Goal: Use online tool/utility: Utilize a website feature to perform a specific function

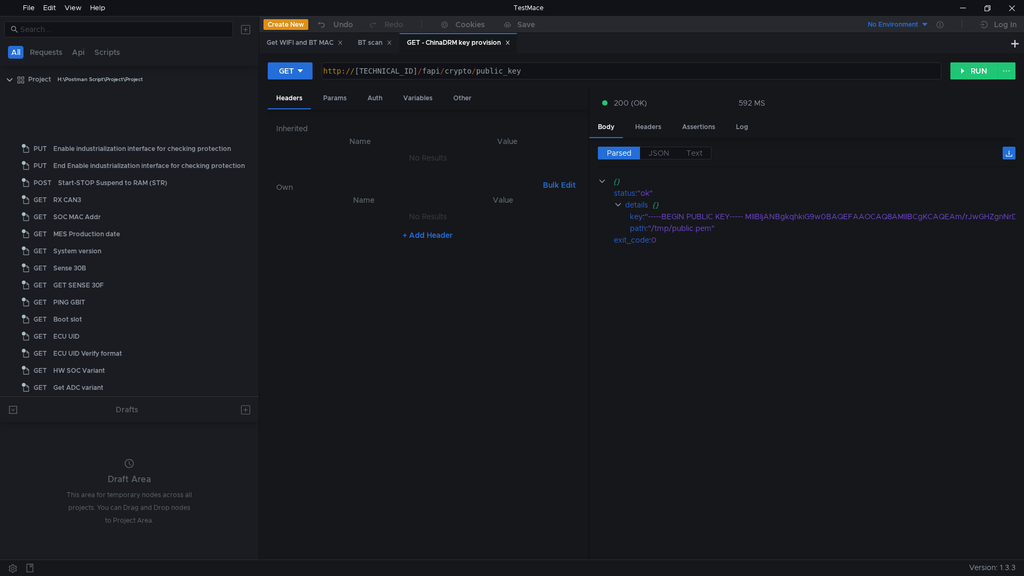
scroll to position [0, 15]
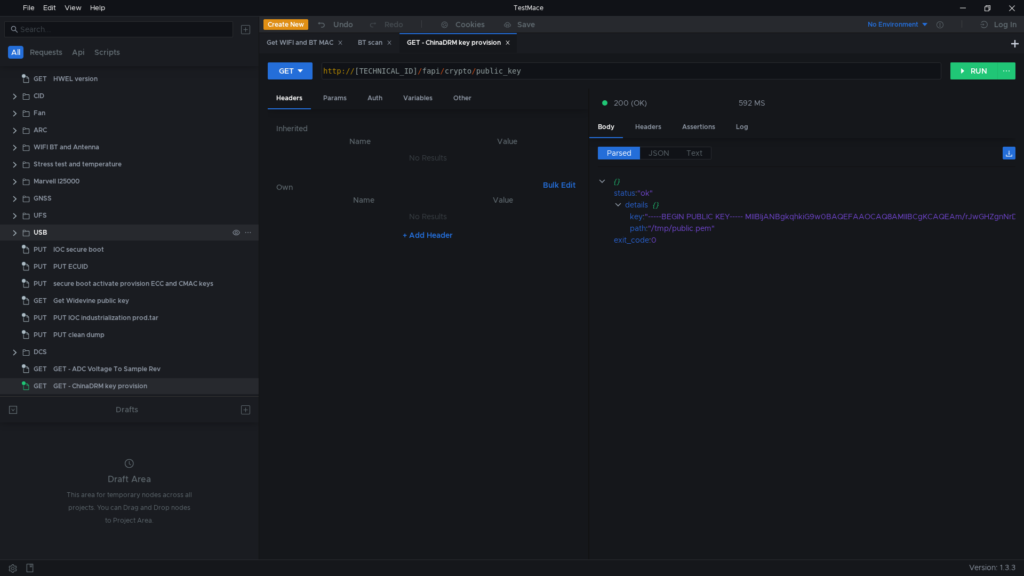
click at [19, 233] on clr-icon at bounding box center [15, 233] width 9 height 9
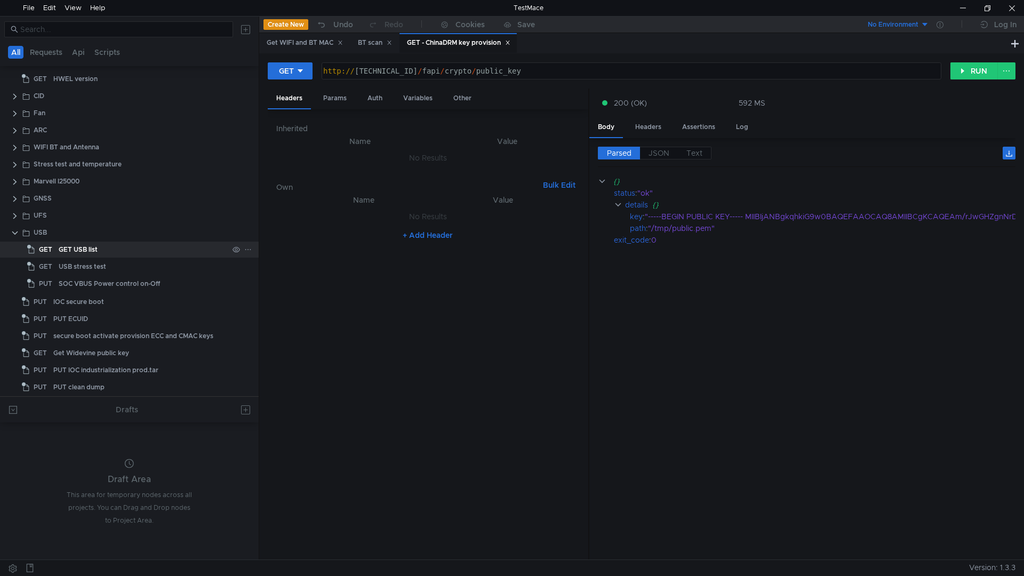
click at [151, 246] on div "GET USB list" at bounding box center [144, 250] width 170 height 16
click at [148, 243] on div "GET USB list" at bounding box center [144, 250] width 170 height 16
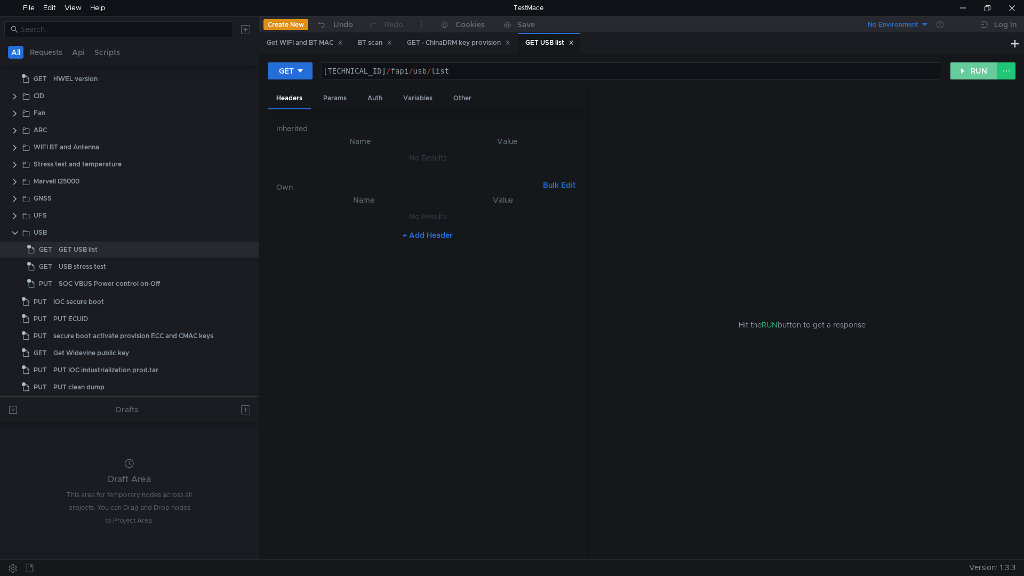
click at [963, 66] on button "RUN" at bounding box center [973, 70] width 47 height 17
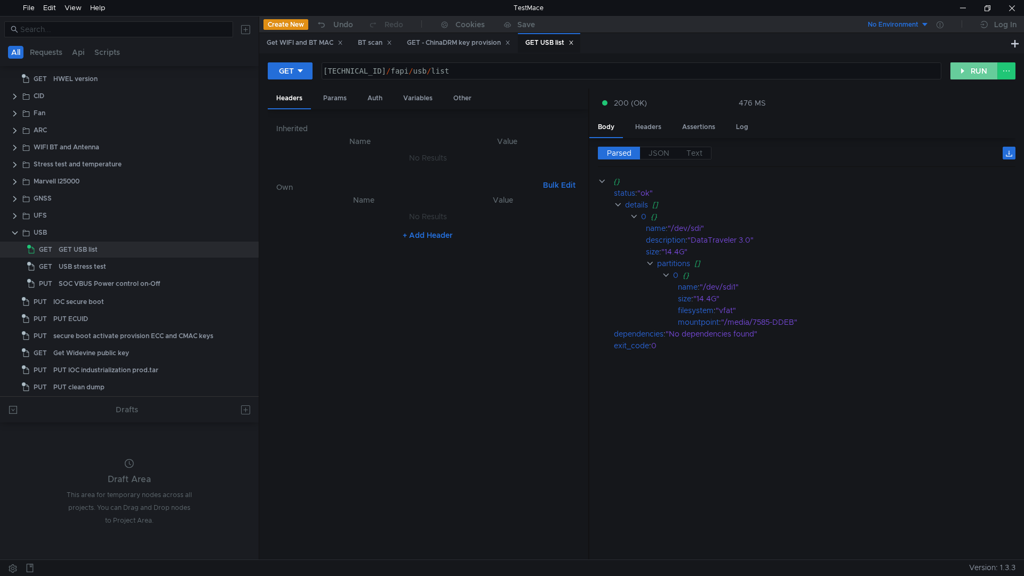
click at [961, 68] on button "RUN" at bounding box center [973, 70] width 47 height 17
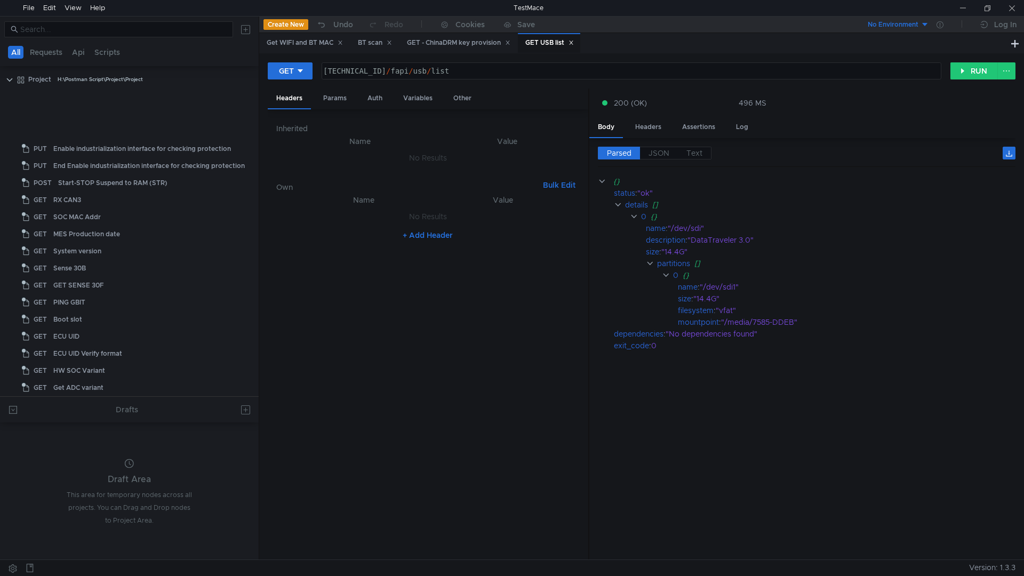
scroll to position [343, 0]
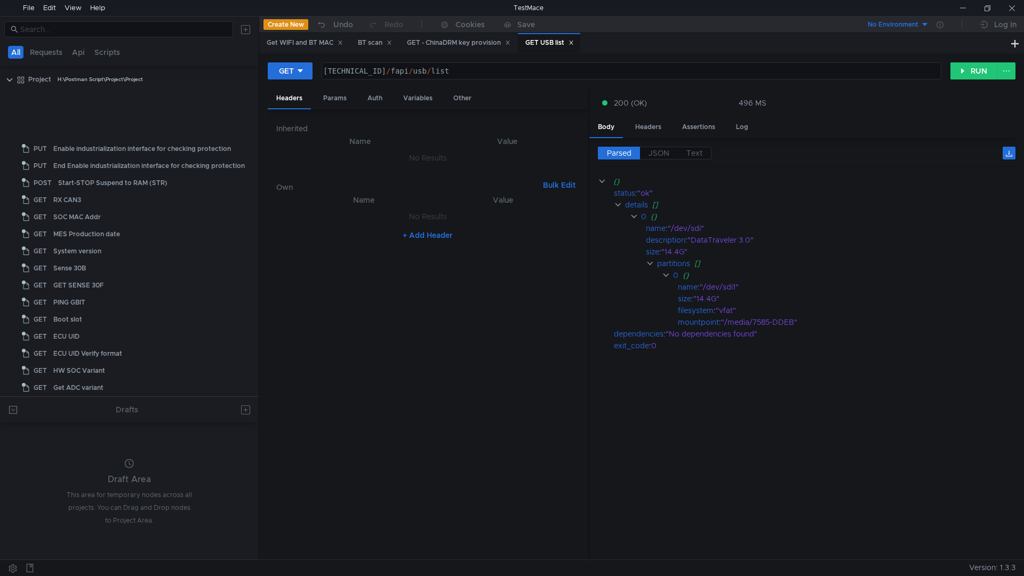
scroll to position [343, 0]
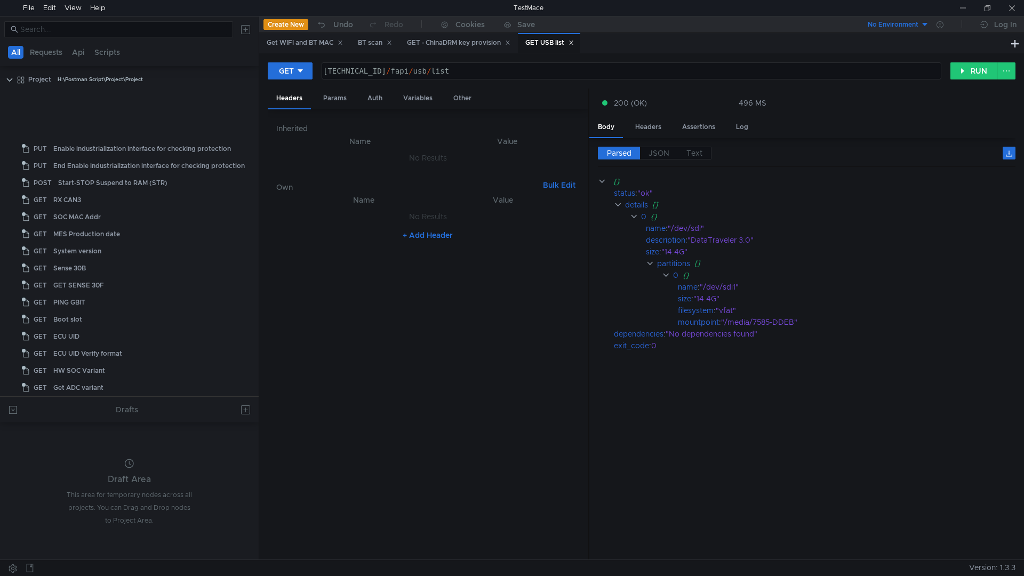
scroll to position [343, 0]
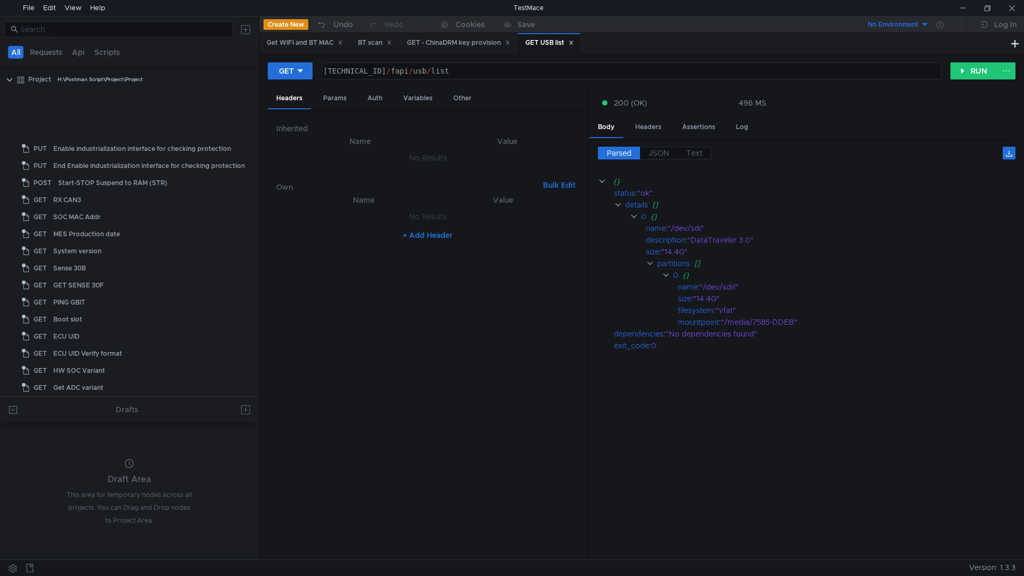
scroll to position [343, 0]
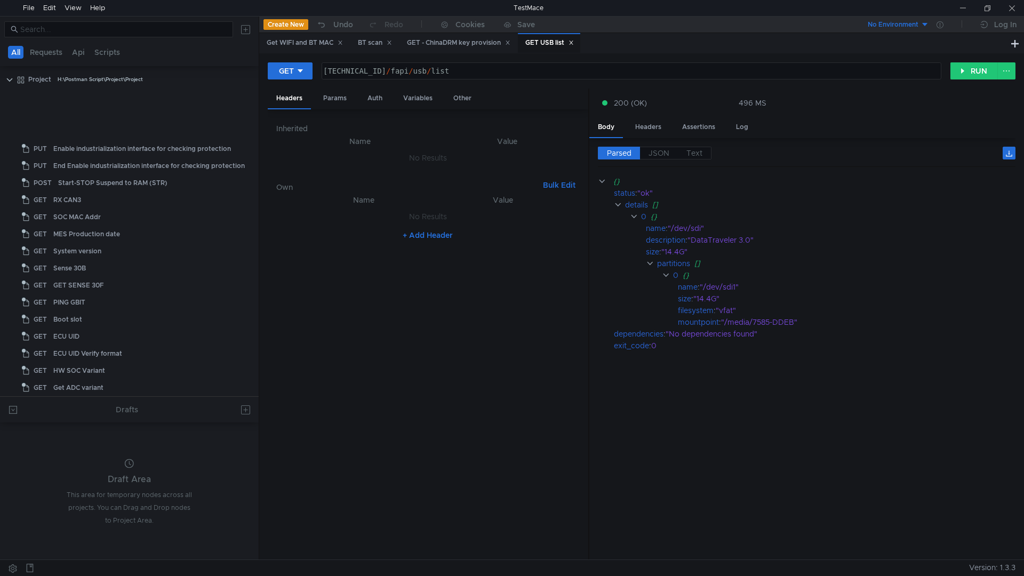
scroll to position [343, 0]
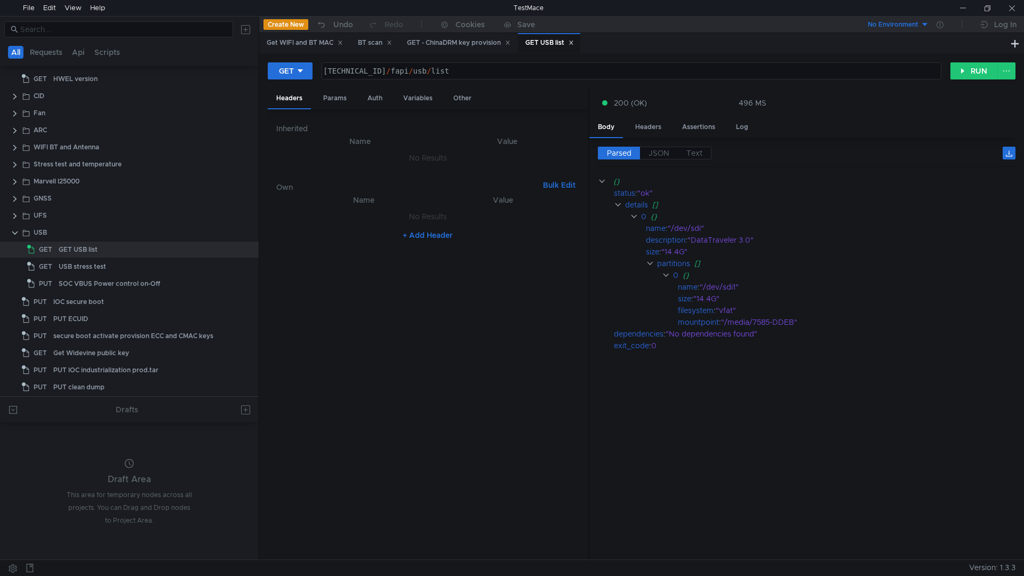
click at [886, 428] on cdk-virtual-scroll-viewport "{} status : "ok" details [] 0 {} name : "/dev/sdi" description : "DataTraveler …" at bounding box center [807, 363] width 418 height 376
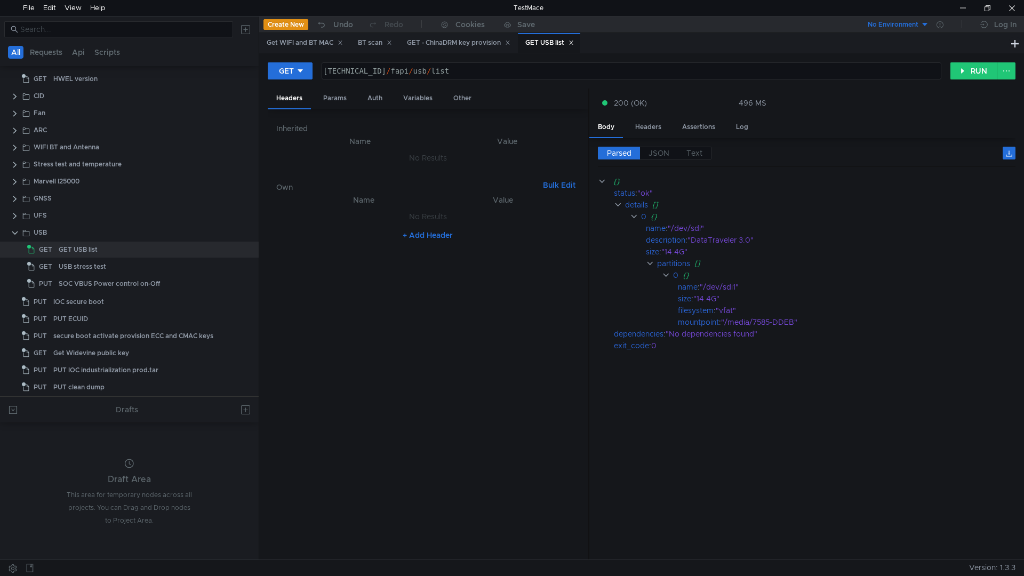
click at [580, 42] on div "GET USB list" at bounding box center [549, 43] width 62 height 20
click at [11, 111] on clr-icon at bounding box center [15, 113] width 9 height 9
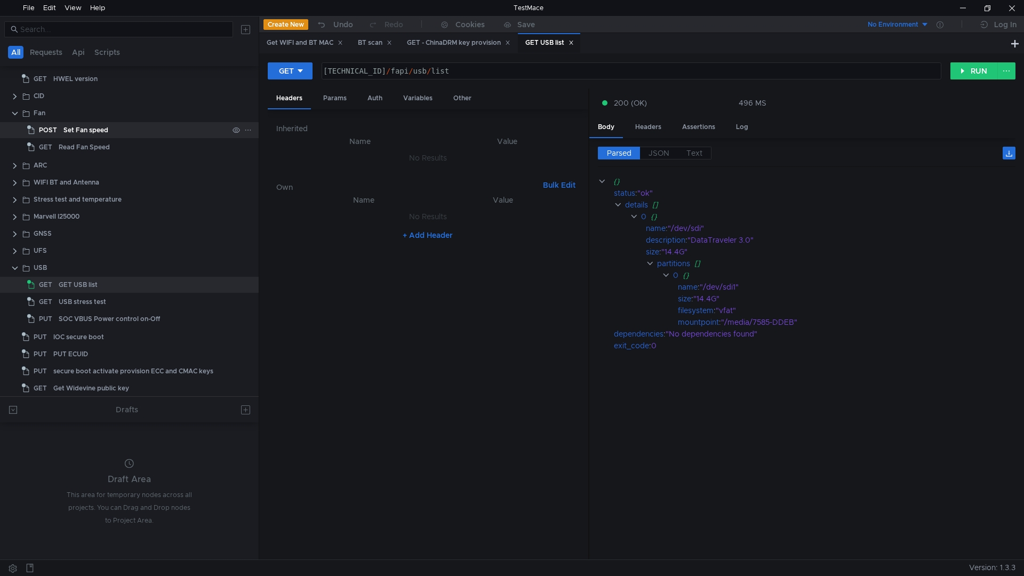
click at [77, 136] on div "Set Fan speed" at bounding box center [85, 130] width 45 height 16
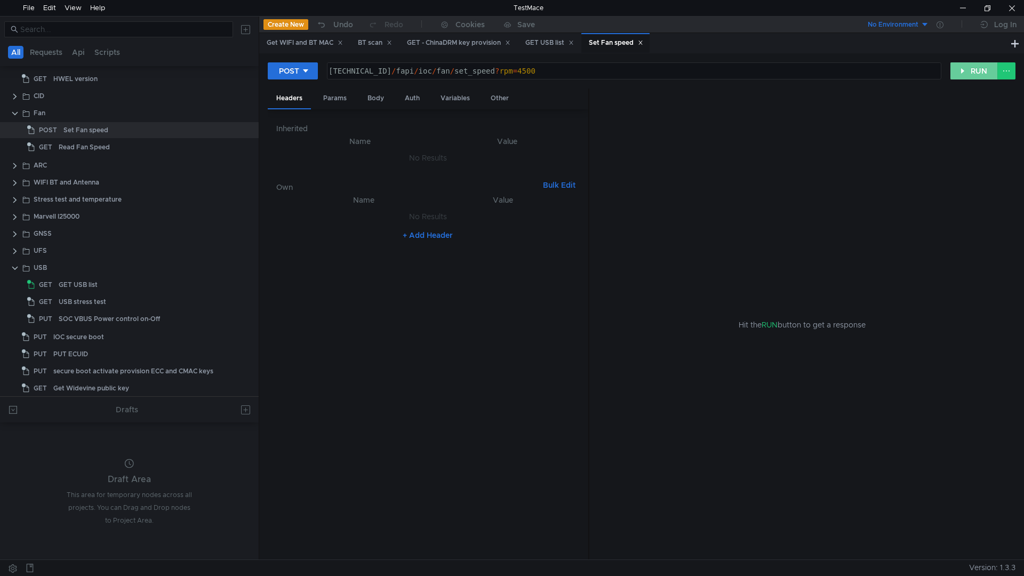
click at [970, 70] on button "RUN" at bounding box center [973, 70] width 47 height 17
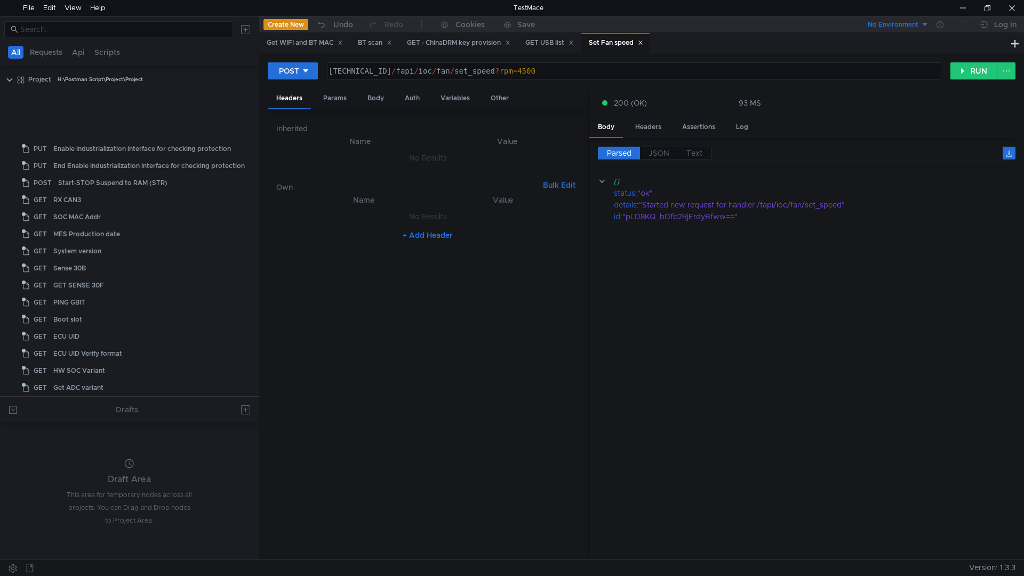
scroll to position [343, 0]
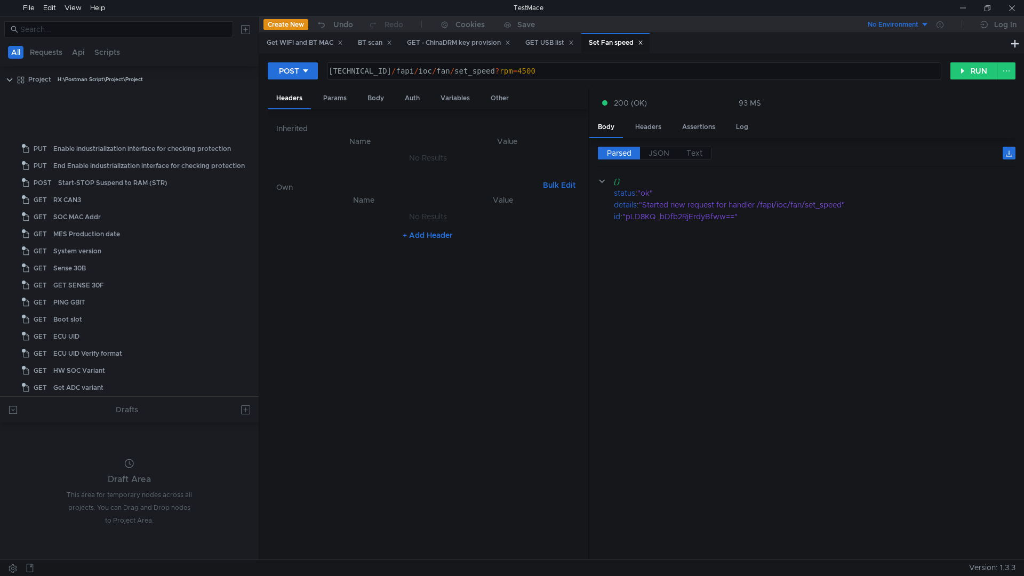
scroll to position [343, 0]
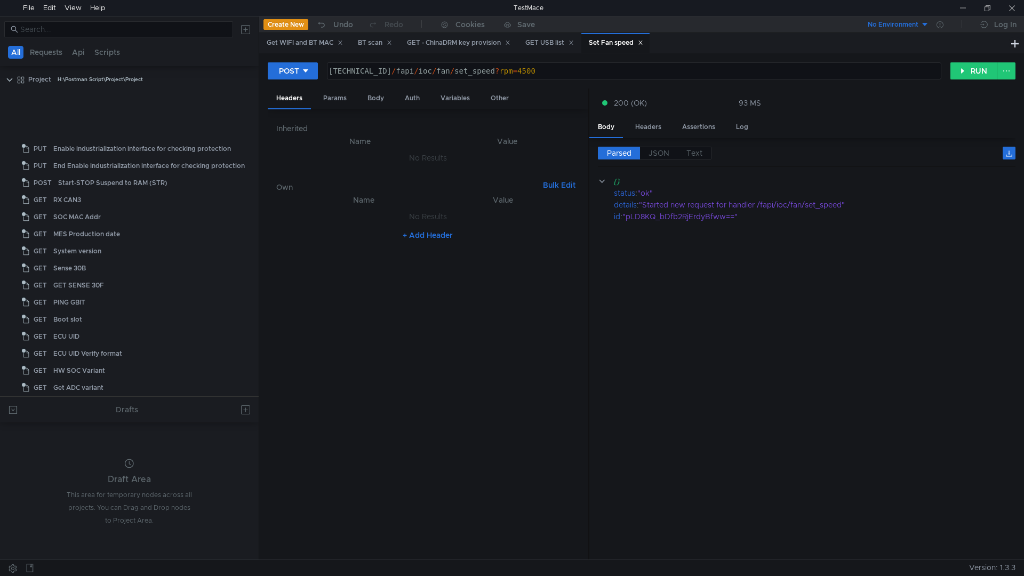
scroll to position [343, 0]
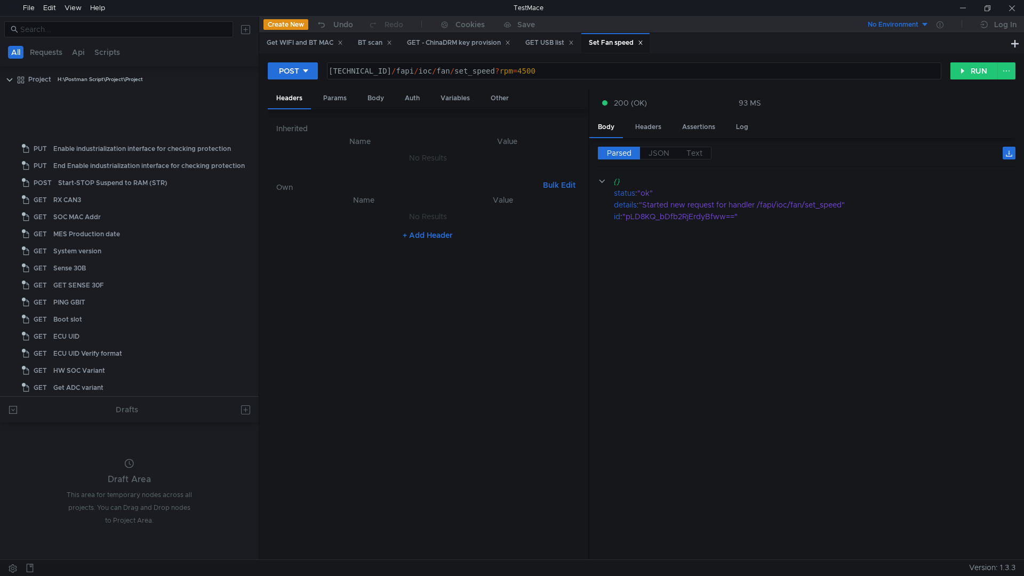
scroll to position [343, 0]
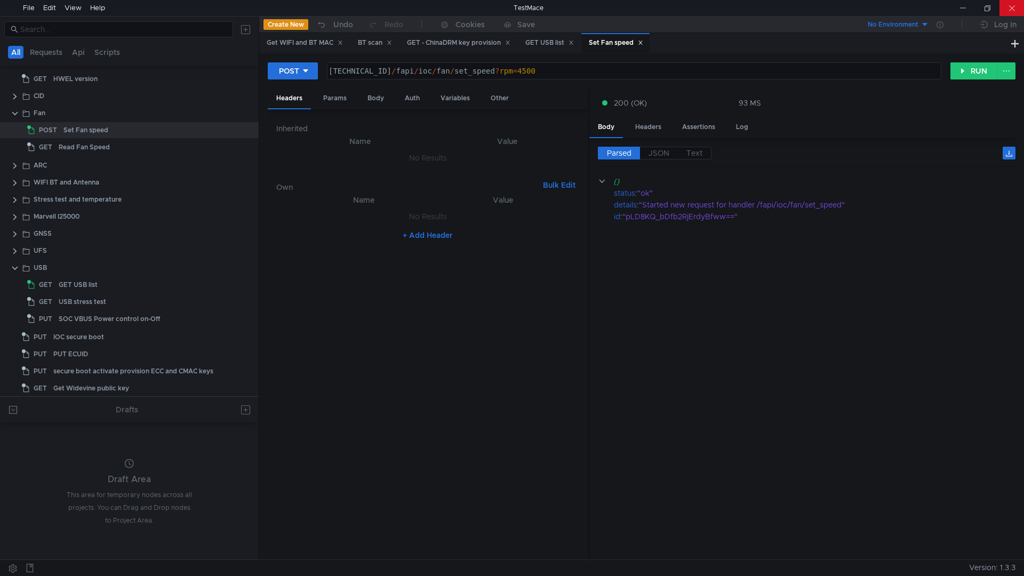
click at [1004, 10] on div at bounding box center [1011, 8] width 25 height 16
